Goal: Task Accomplishment & Management: Manage account settings

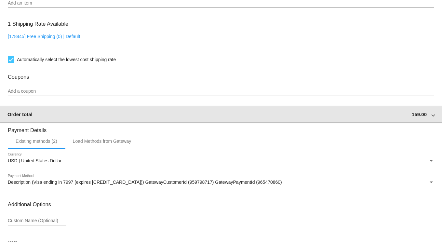
scroll to position [661, 0]
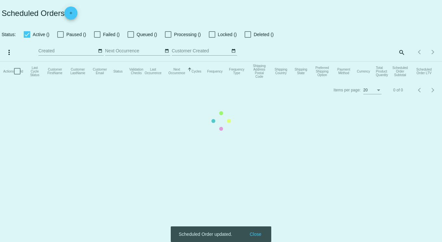
checkbox input "true"
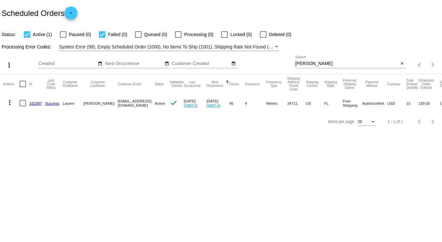
drag, startPoint x: 261, startPoint y: 65, endPoint x: 253, endPoint y: 62, distance: 8.4
click at [253, 62] on div "more_vert Sep Jan Feb Mar [DATE]" at bounding box center [221, 62] width 442 height 23
type input "[PERSON_NAME]"
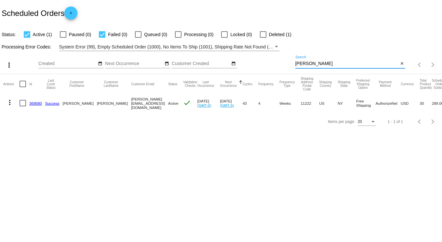
click at [34, 103] on link "369580" at bounding box center [35, 103] width 13 height 4
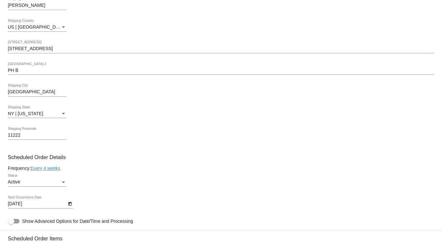
scroll to position [260, 0]
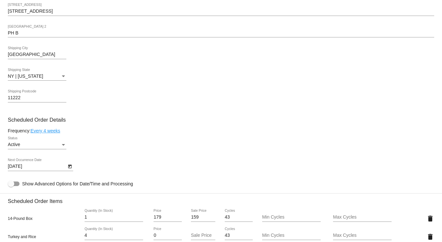
click at [46, 133] on link "Every 4 weeks" at bounding box center [46, 130] width 30 height 5
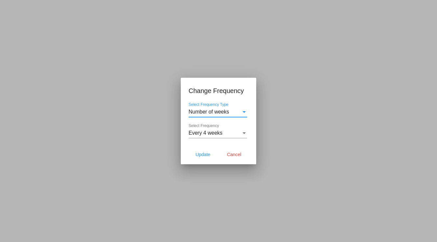
click at [223, 130] on div "Every 4 weeks" at bounding box center [215, 133] width 53 height 6
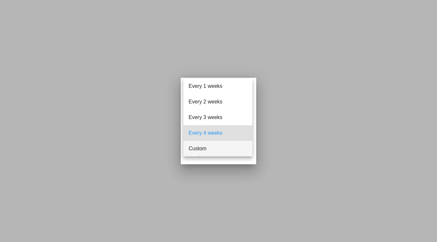
click at [209, 147] on span "Custom" at bounding box center [218, 149] width 59 height 16
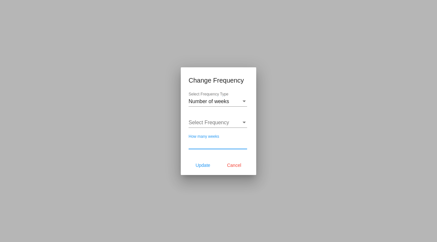
click at [212, 142] on input "How many weeks" at bounding box center [218, 144] width 59 height 6
click at [228, 120] on span "Select Frequency" at bounding box center [209, 123] width 41 height 6
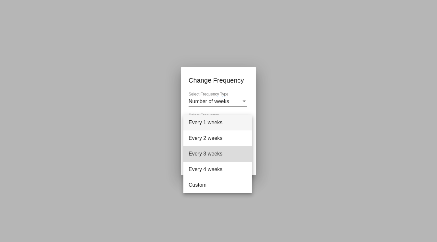
click at [213, 150] on span "Every 3 weeks" at bounding box center [218, 154] width 59 height 16
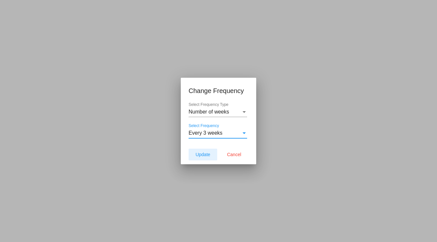
click at [205, 153] on span "Update" at bounding box center [202, 154] width 15 height 5
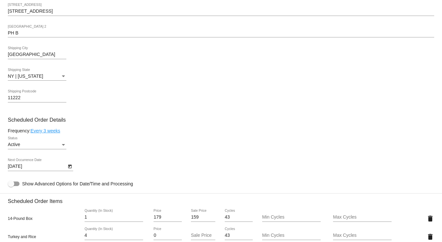
type input "[DATE]"
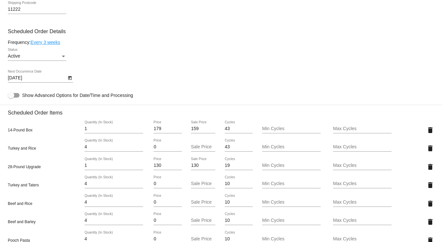
scroll to position [243, 0]
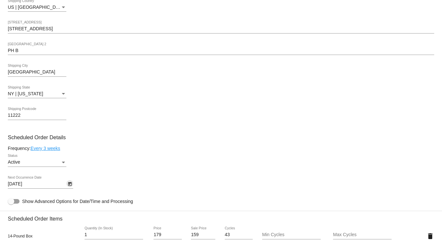
click at [69, 186] on icon "Open calendar" at bounding box center [70, 184] width 4 height 4
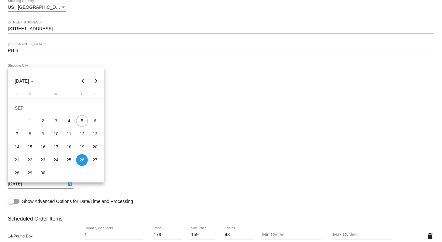
click at [145, 154] on div at bounding box center [221, 121] width 442 height 242
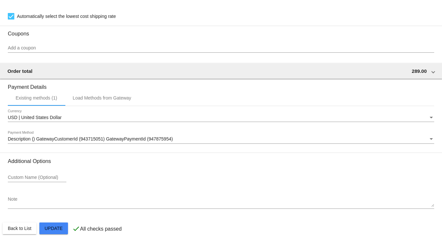
scroll to position [698, 0]
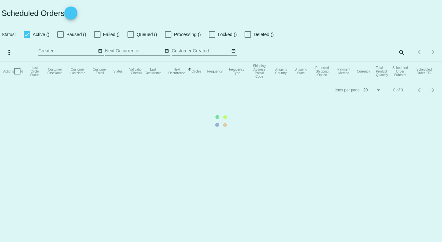
checkbox input "true"
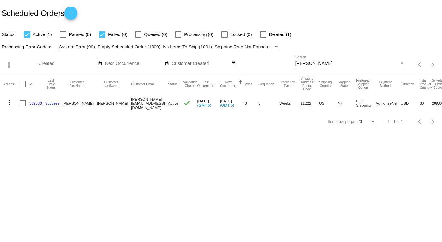
drag, startPoint x: 183, startPoint y: 51, endPoint x: 142, endPoint y: 49, distance: 41.0
click at [156, 50] on app-dashboard-scheduled-orders "Scheduled Orders add Status: Active (1) Paused (0) Failed (0) Queued (0) Proces…" at bounding box center [221, 65] width 442 height 131
type input "[PERSON_NAME]"
click at [64, 33] on div at bounding box center [63, 34] width 7 height 7
click at [63, 38] on input "Paused (1)" at bounding box center [63, 38] width 0 height 0
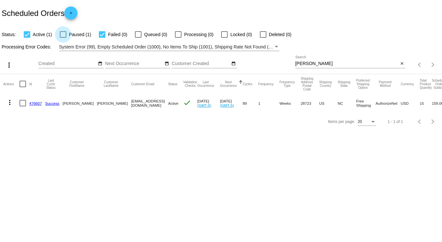
checkbox input "true"
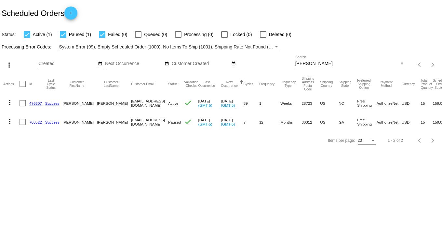
click at [34, 122] on link "703522" at bounding box center [35, 122] width 13 height 4
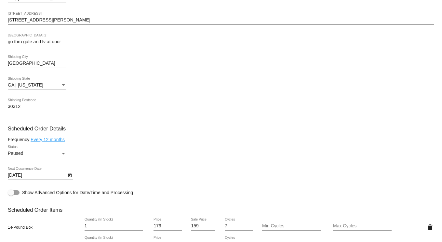
scroll to position [260, 0]
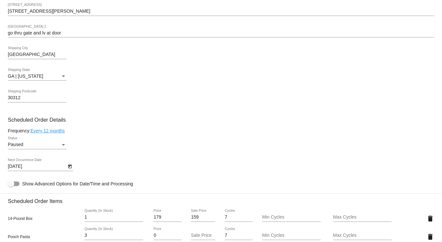
click at [64, 146] on div "Status" at bounding box center [63, 144] width 6 height 5
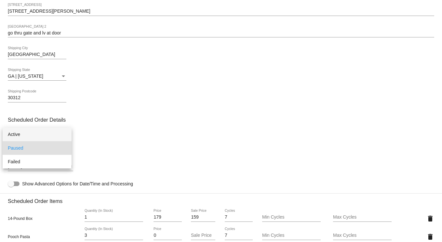
click at [40, 134] on span "Active" at bounding box center [37, 134] width 59 height 14
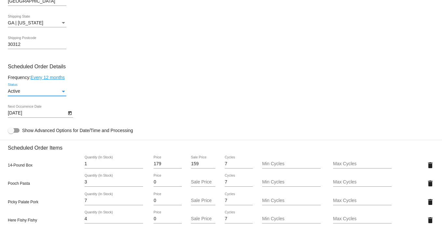
scroll to position [325, 0]
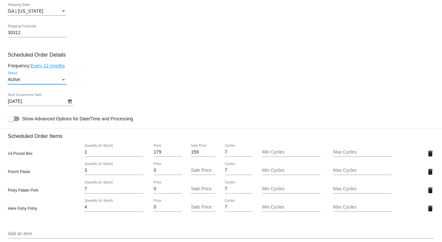
click at [68, 105] on icon "Open calendar" at bounding box center [70, 102] width 5 height 8
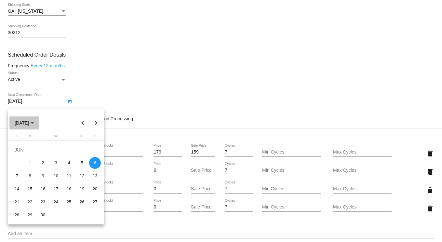
click at [39, 121] on button "[DATE]" at bounding box center [24, 122] width 30 height 13
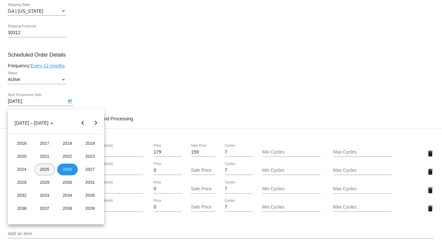
click at [40, 169] on div "2025" at bounding box center [44, 170] width 20 height 12
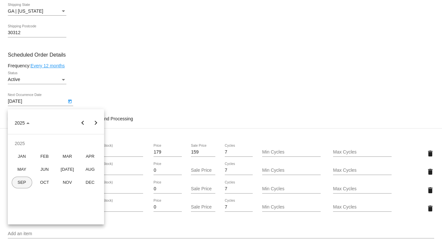
click at [24, 184] on div "SEP" at bounding box center [22, 183] width 20 height 12
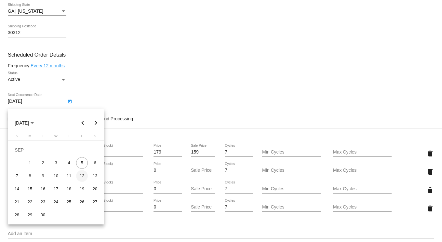
click at [83, 175] on div "12" at bounding box center [82, 176] width 12 height 12
type input "[DATE]"
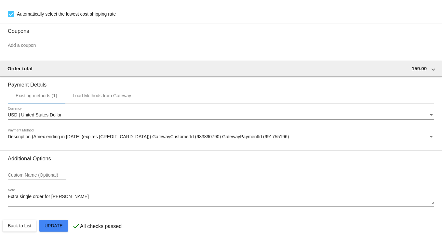
scroll to position [606, 0]
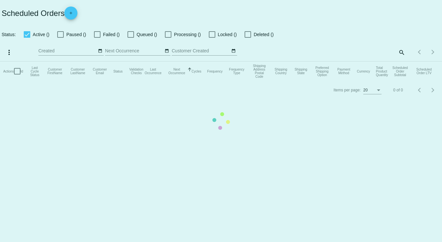
checkbox input "true"
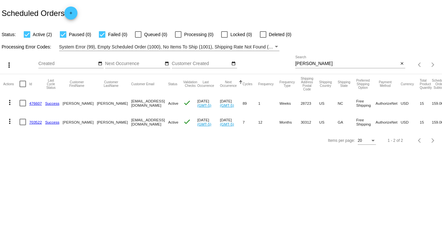
click at [36, 102] on link "476607" at bounding box center [35, 103] width 13 height 4
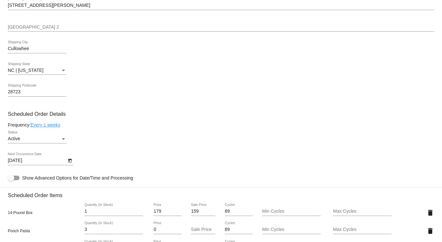
scroll to position [293, 0]
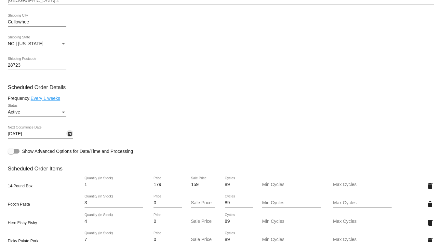
click at [70, 138] on icon "Open calendar" at bounding box center [70, 134] width 5 height 8
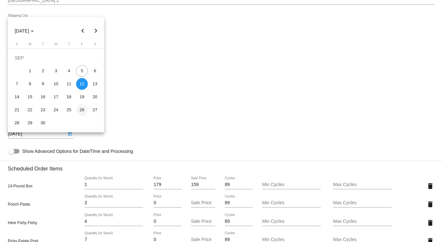
click at [83, 109] on div "26" at bounding box center [82, 110] width 12 height 12
type input "[DATE]"
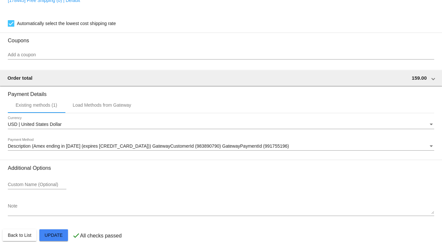
scroll to position [606, 0]
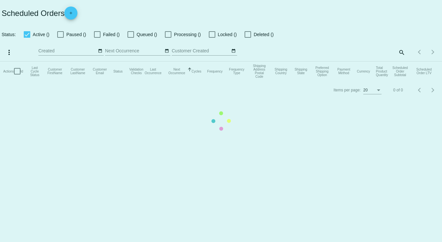
checkbox input "true"
